Goal: Task Accomplishment & Management: Manage account settings

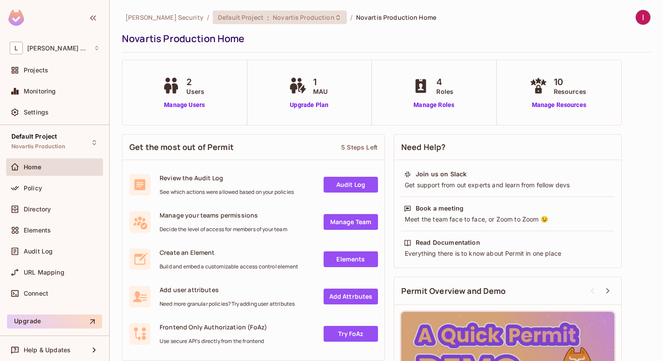
click at [239, 23] on div "Default Project : Novartis Production" at bounding box center [280, 18] width 134 height 14
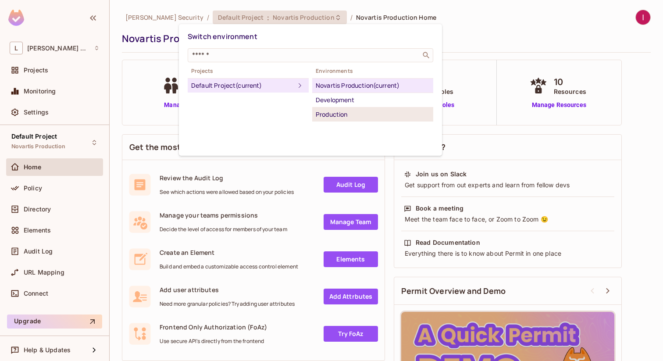
click at [330, 116] on div "Production" at bounding box center [373, 114] width 114 height 11
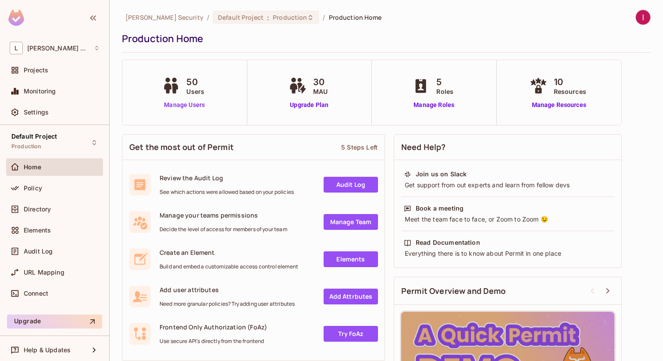
click at [173, 101] on link "Manage Users" at bounding box center [184, 104] width 49 height 9
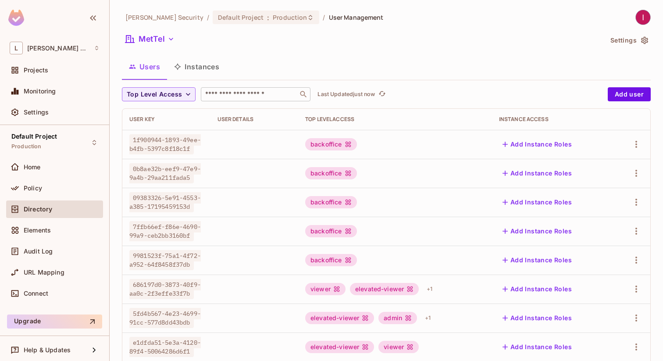
click at [243, 87] on div "​" at bounding box center [256, 94] width 110 height 14
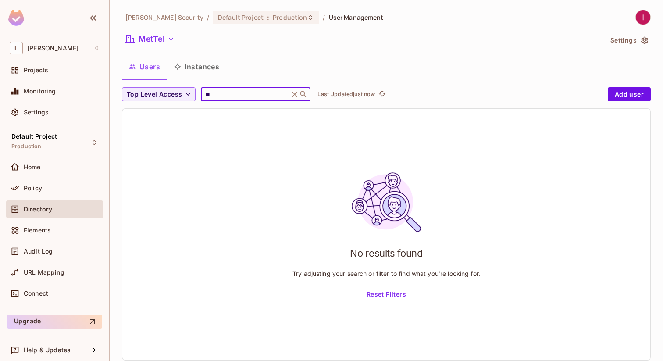
type input "*"
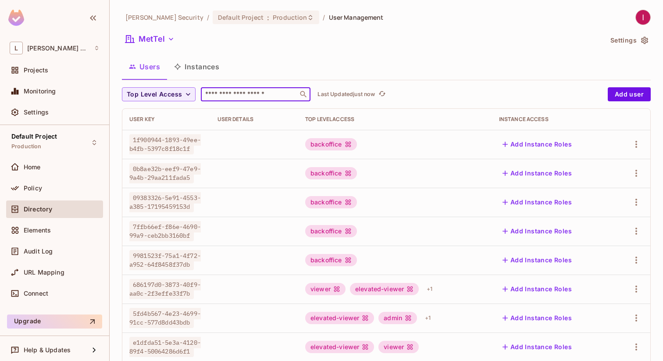
type input "*"
click at [148, 36] on button "MetTel" at bounding box center [150, 39] width 56 height 14
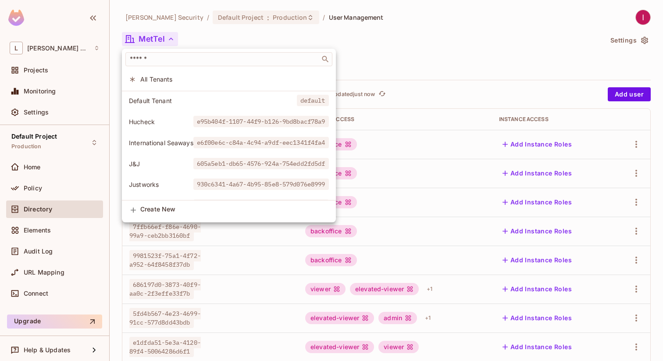
click at [180, 79] on span "All Tenants" at bounding box center [234, 79] width 189 height 8
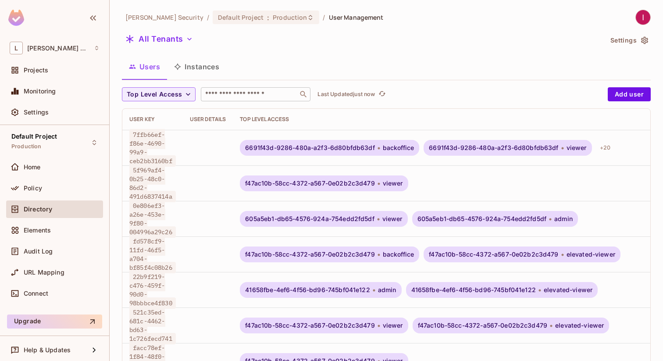
click at [236, 92] on input "text" at bounding box center [250, 94] width 92 height 9
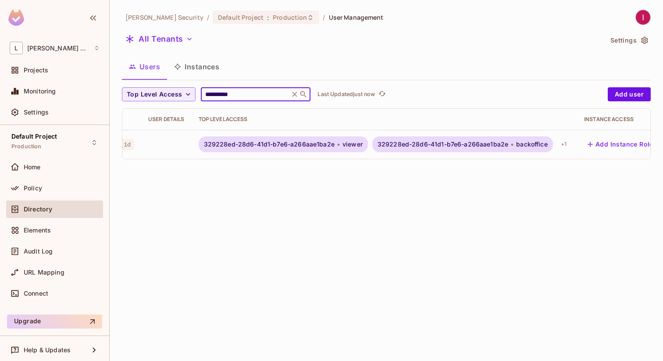
scroll to position [0, 92]
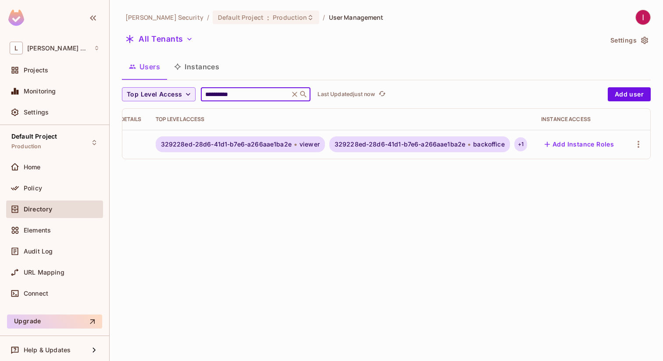
type input "**********"
click at [524, 143] on div "+ 1" at bounding box center [521, 144] width 13 height 14
